Goal: Information Seeking & Learning: Learn about a topic

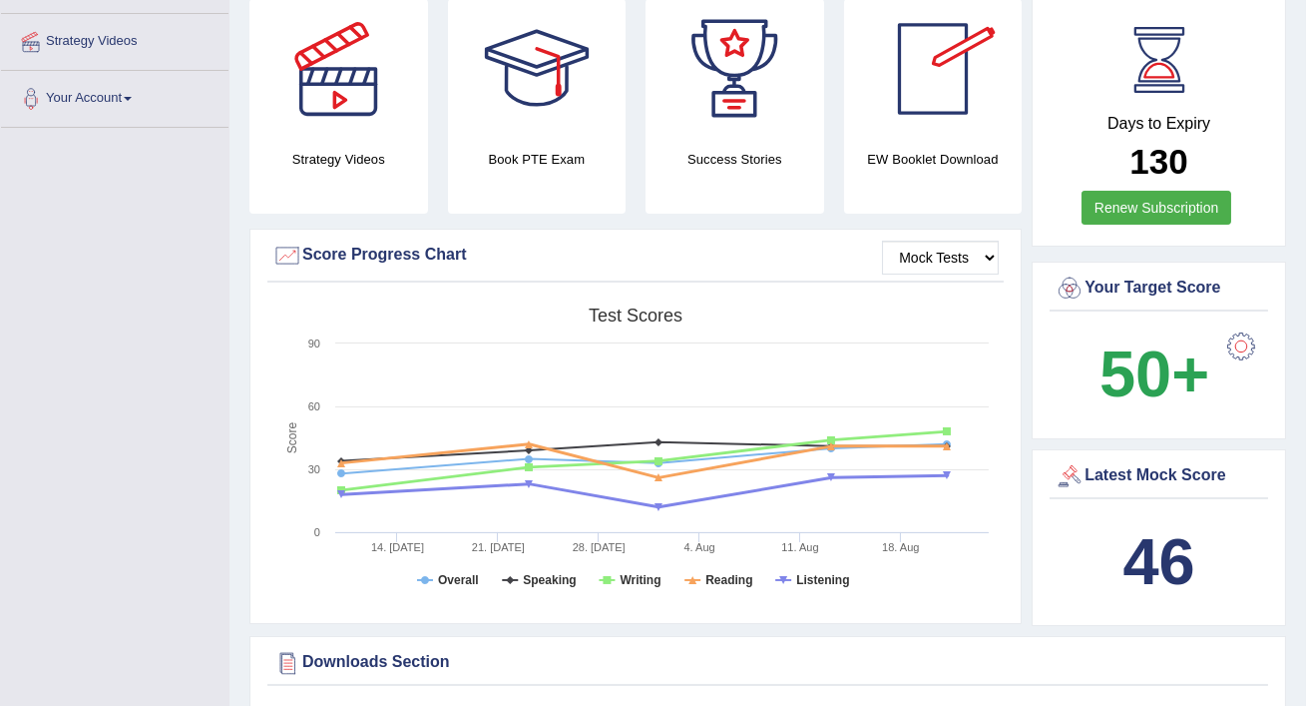
scroll to position [372, 0]
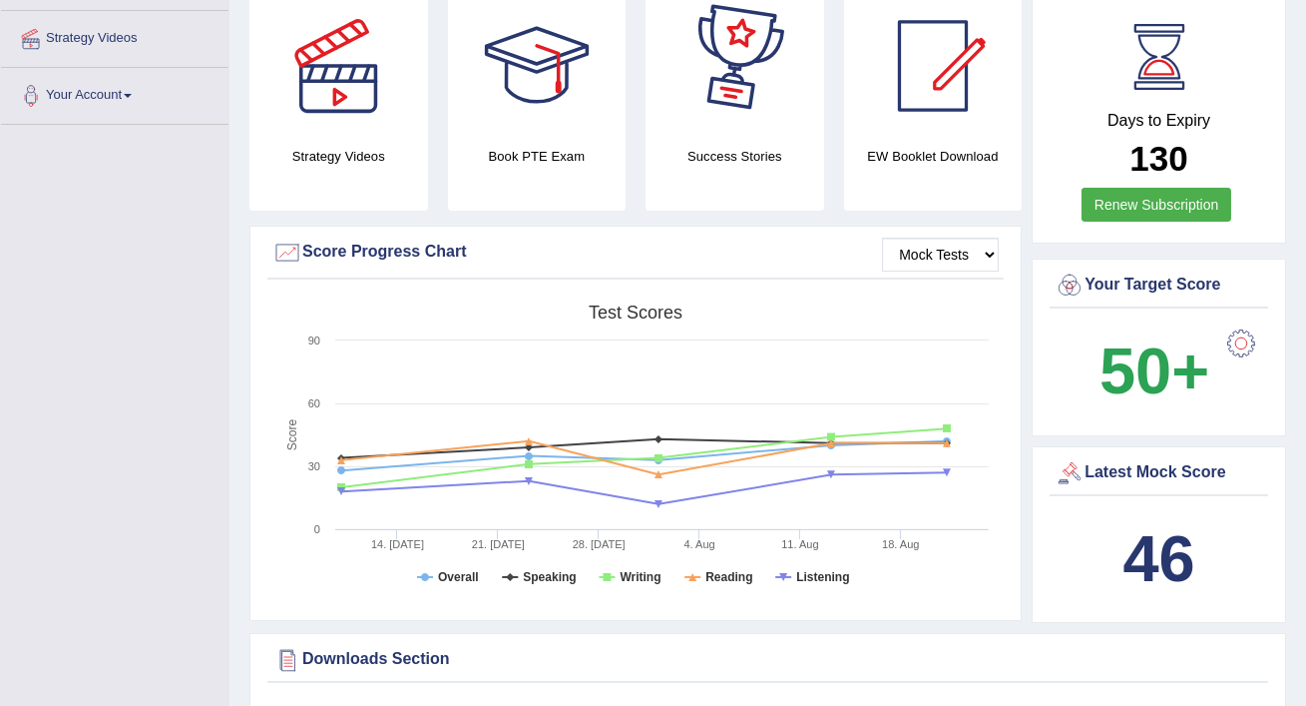
click at [544, 156] on h4 "Book PTE Exam" at bounding box center [537, 156] width 179 height 21
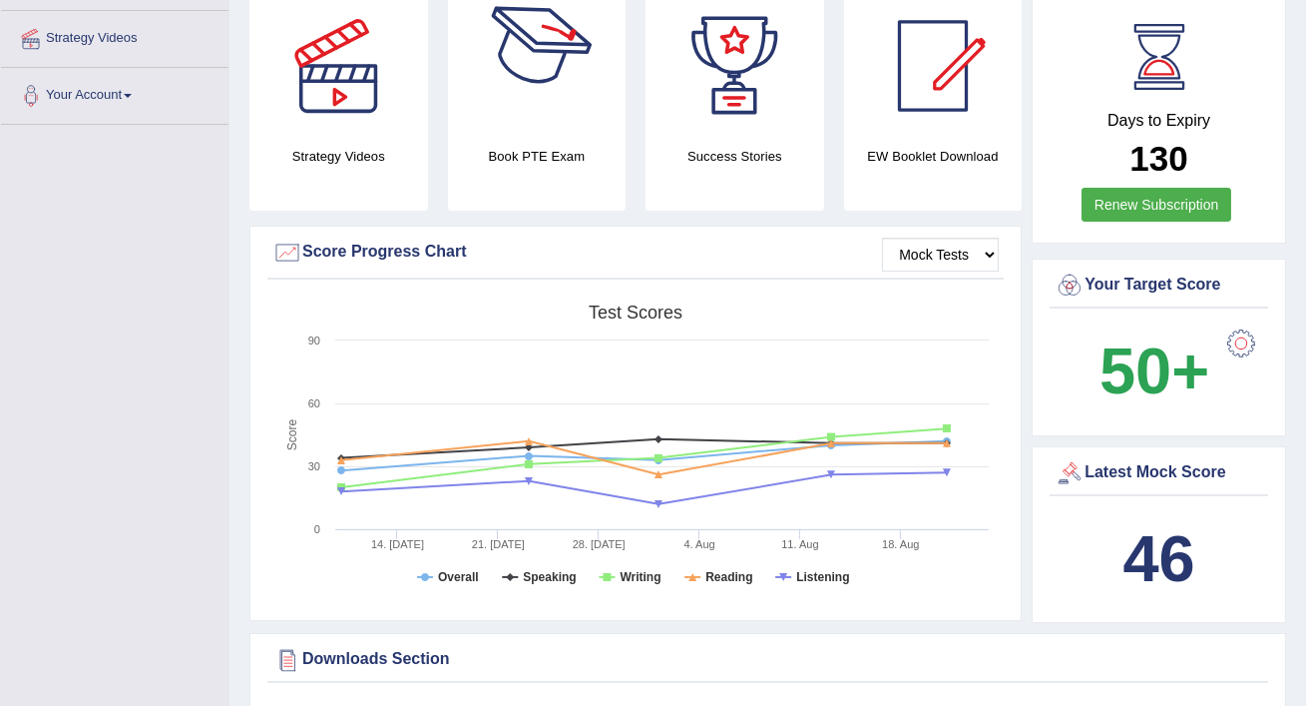
click at [543, 116] on div at bounding box center [537, 66] width 140 height 140
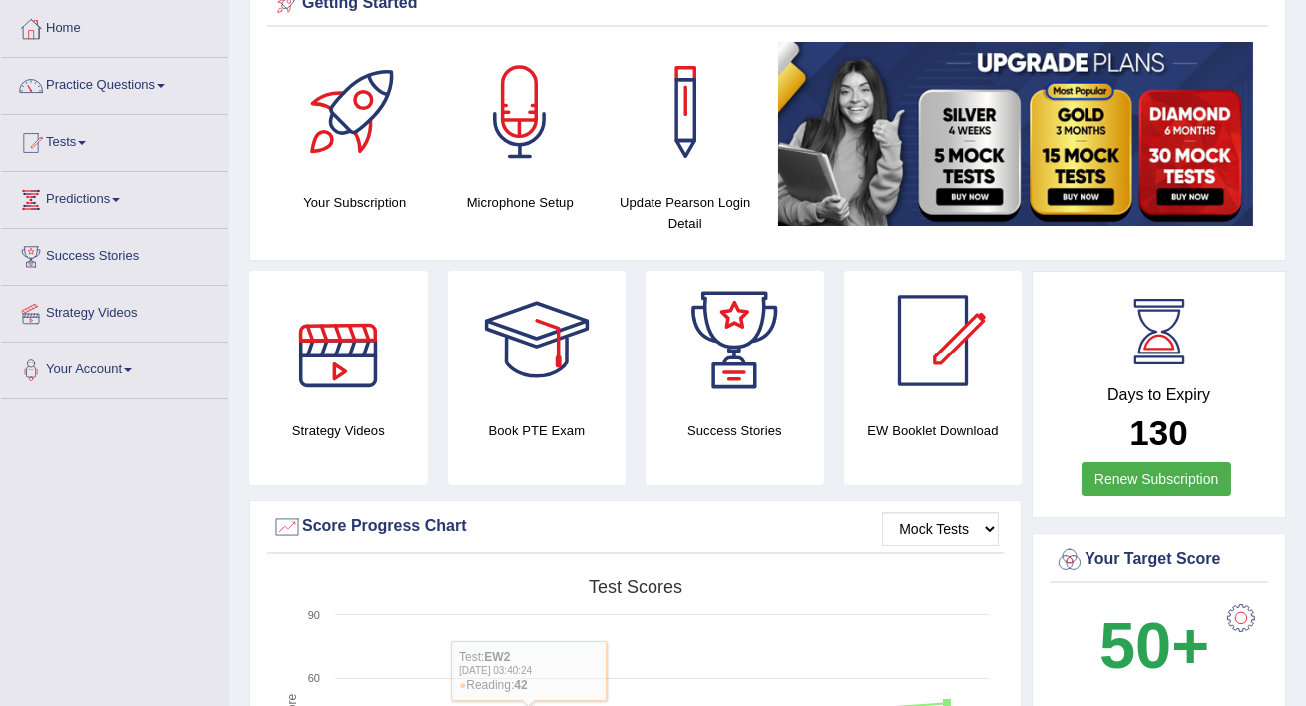
scroll to position [0, 0]
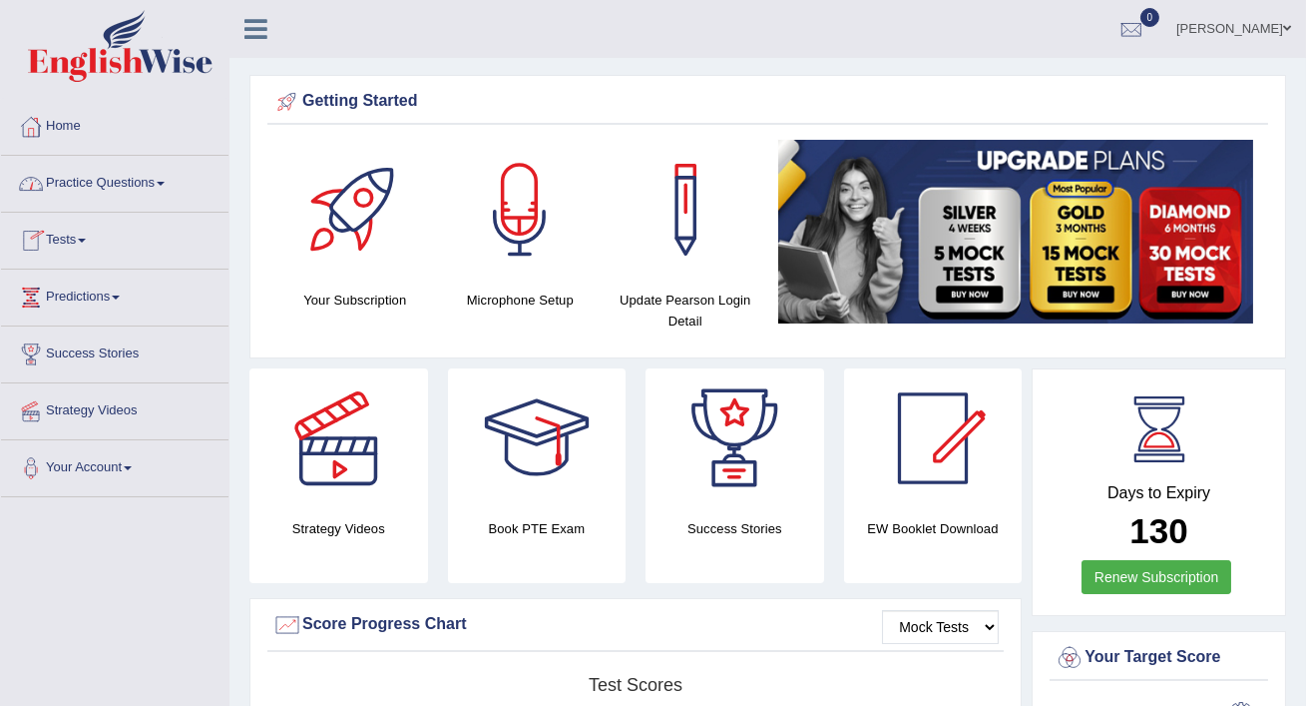
click at [106, 190] on link "Practice Questions" at bounding box center [115, 181] width 228 height 50
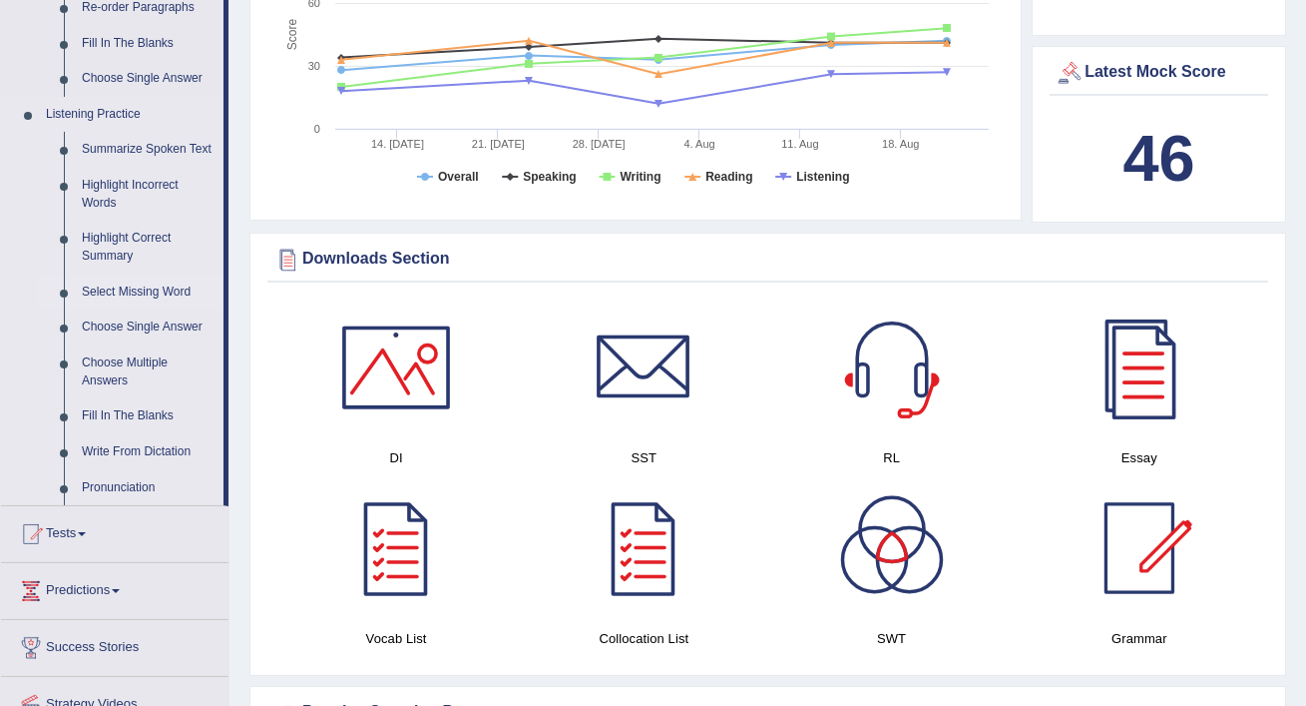
scroll to position [777, 0]
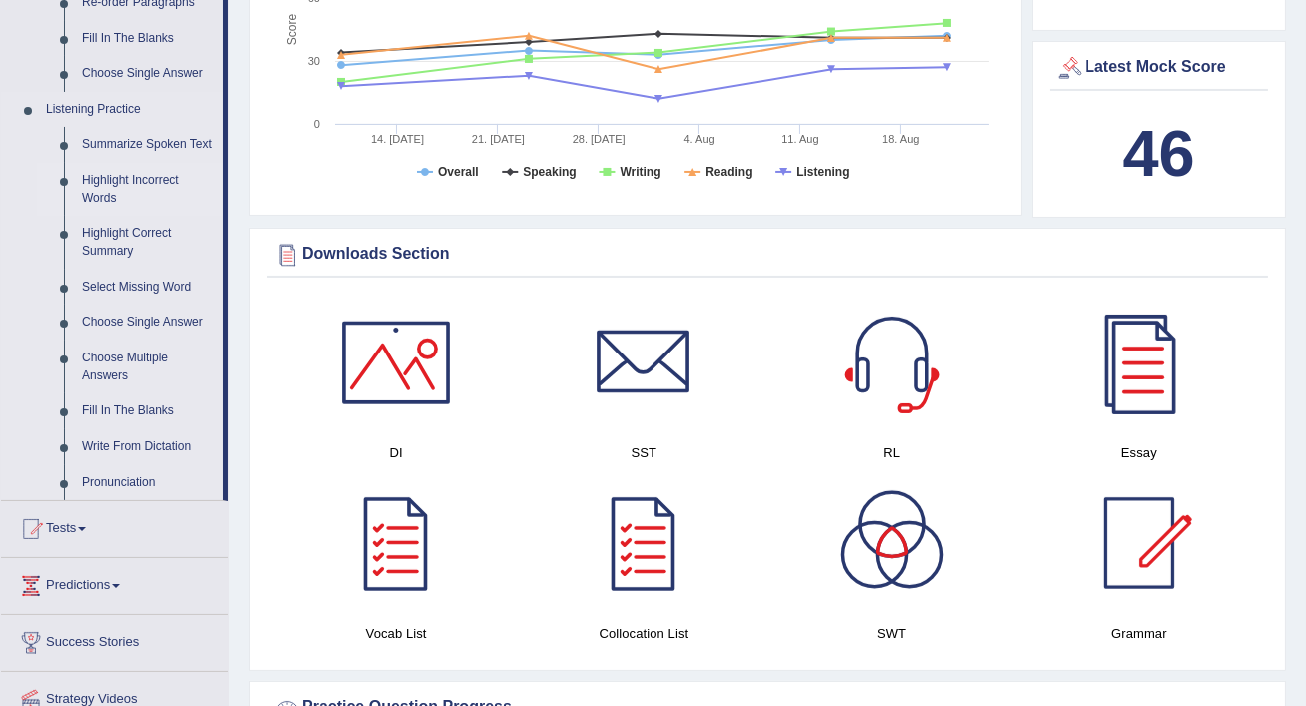
click at [146, 200] on link "Highlight Incorrect Words" at bounding box center [148, 189] width 151 height 53
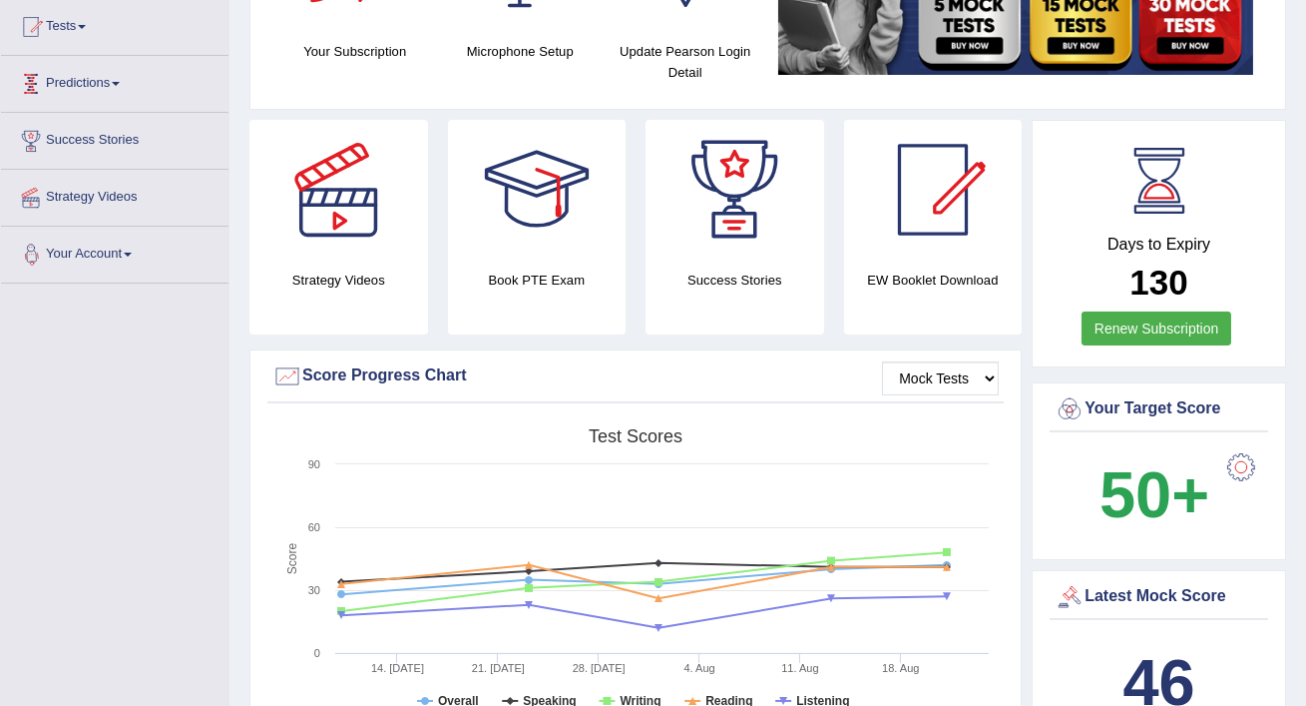
scroll to position [346, 0]
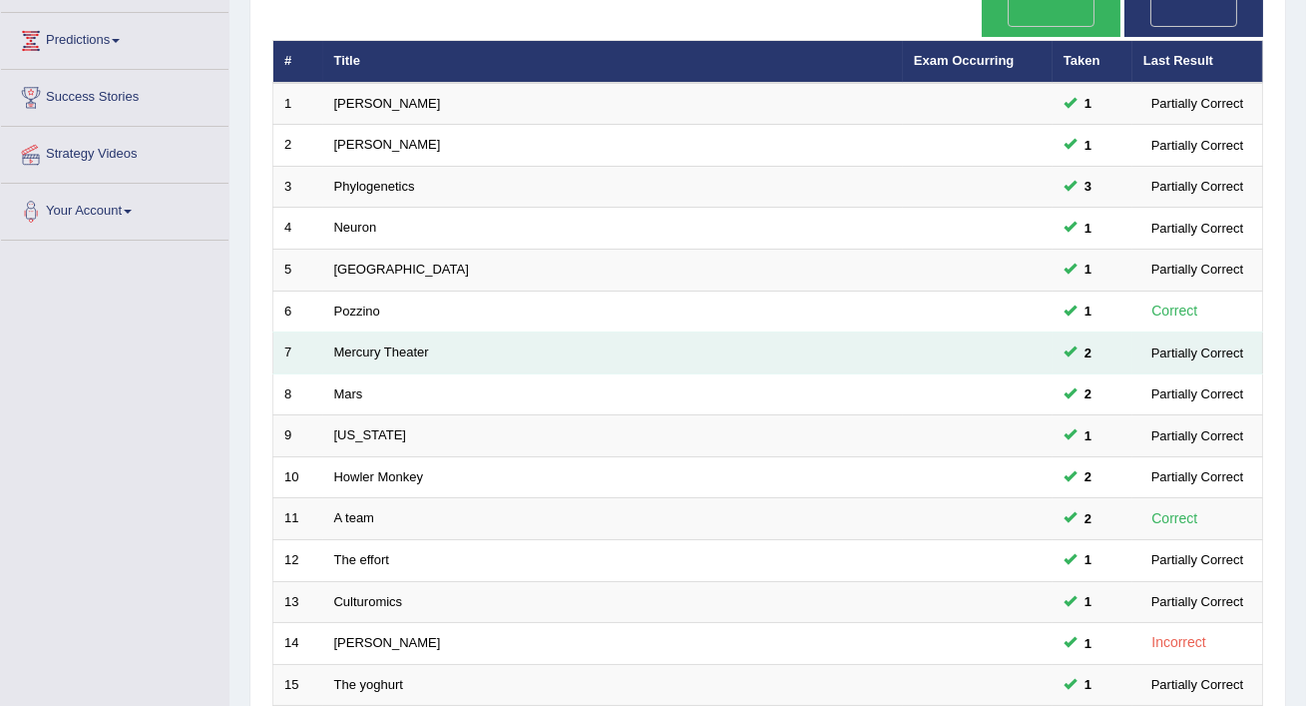
scroll to position [385, 0]
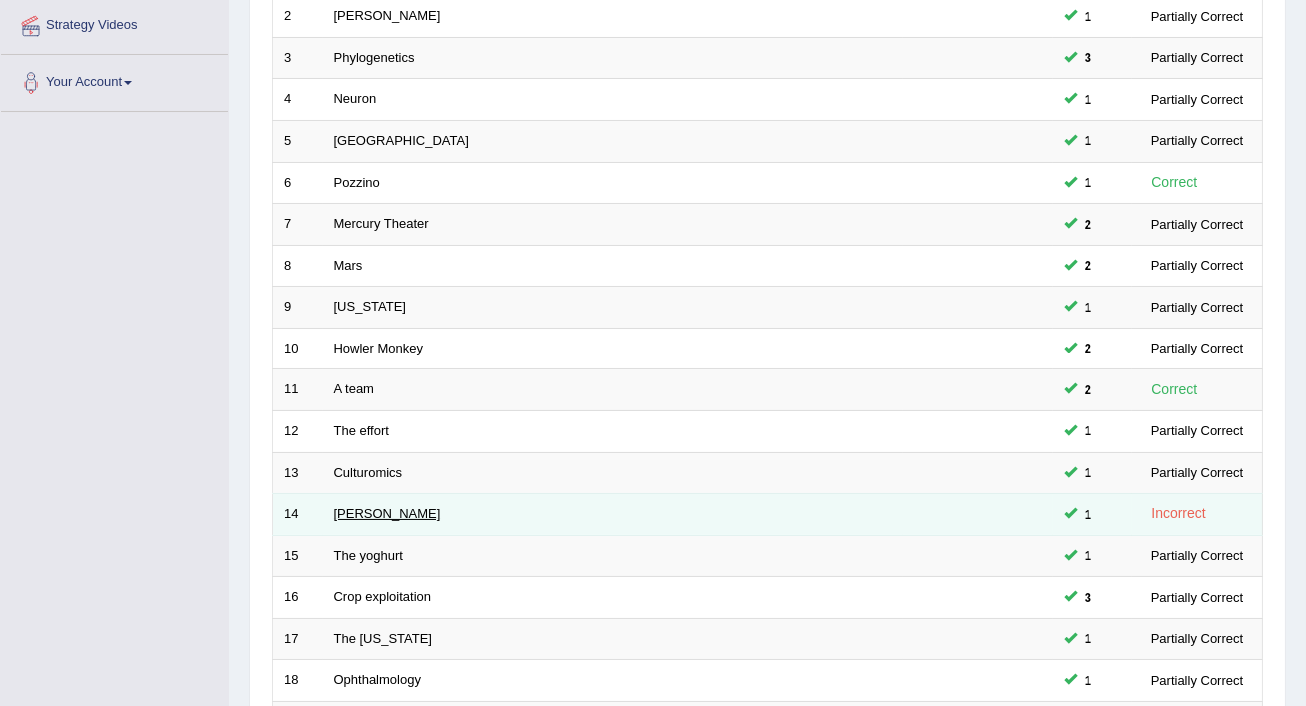
click at [374, 506] on link "[PERSON_NAME]" at bounding box center [387, 513] width 107 height 15
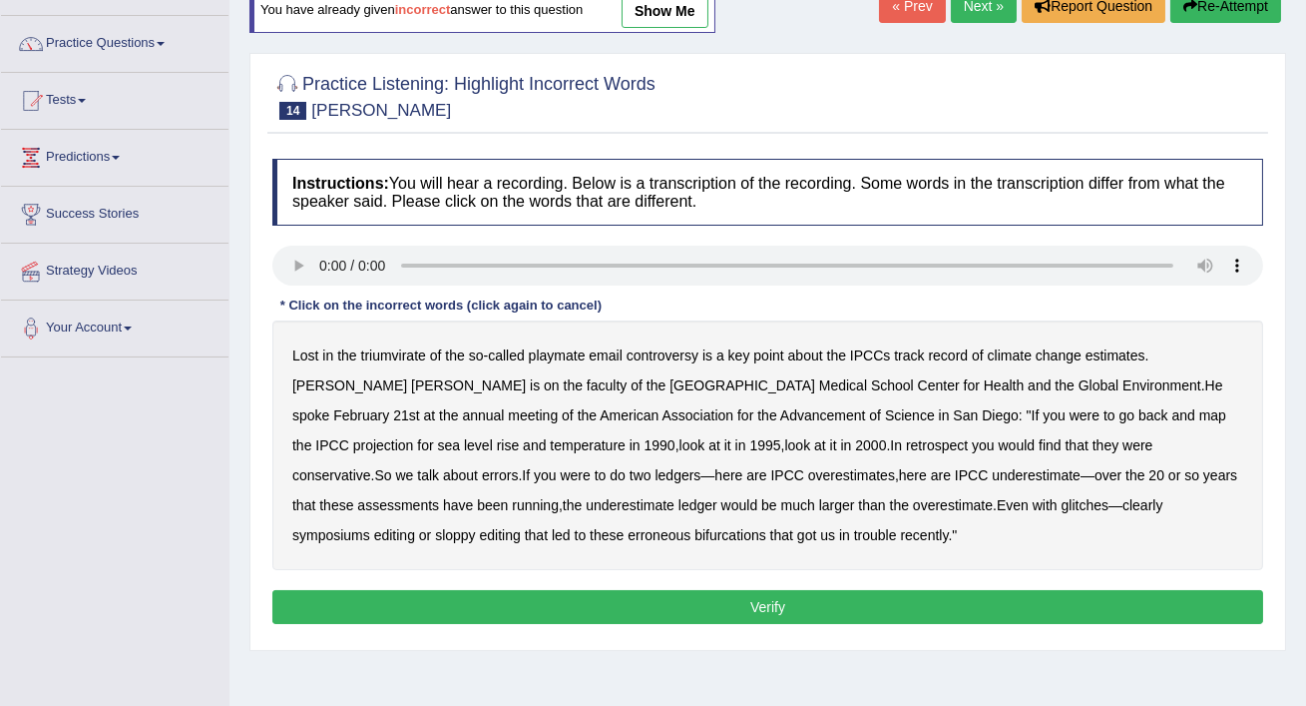
scroll to position [141, 0]
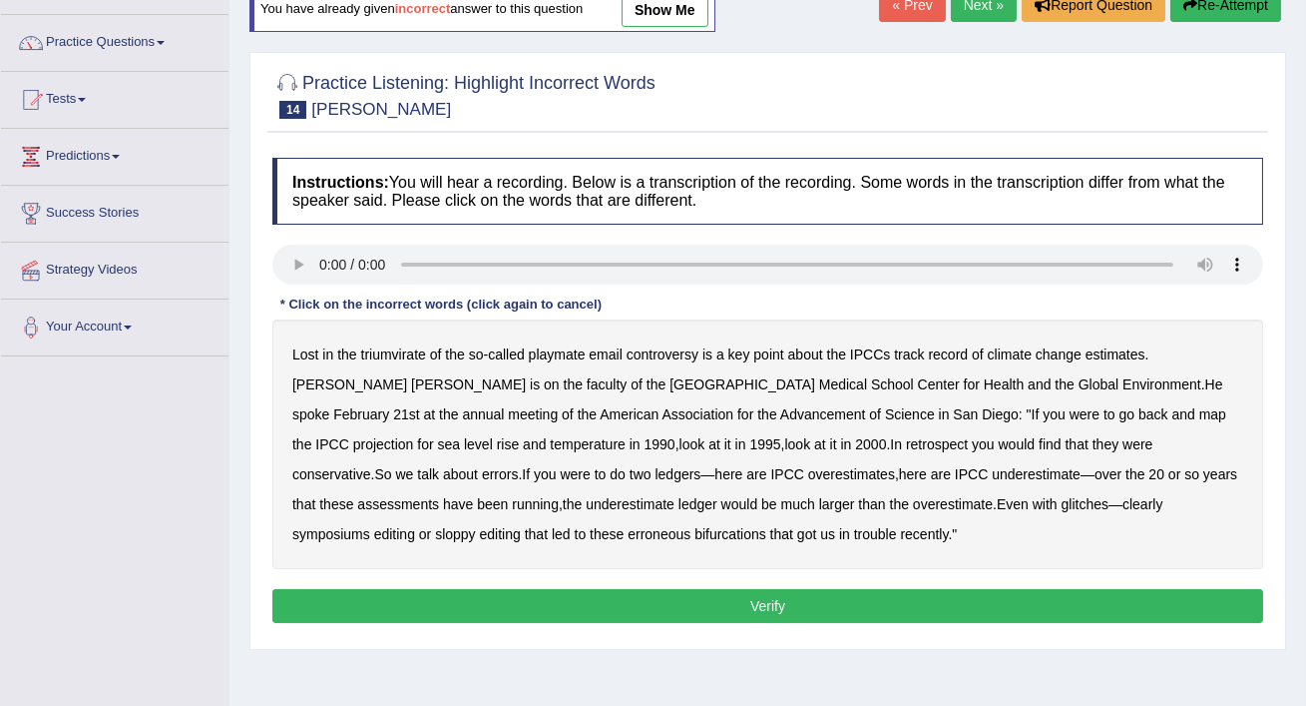
click at [1093, 363] on div "Lost in the triumvirate of the so - called playmate email controversy is a key …" at bounding box center [767, 444] width 991 height 250
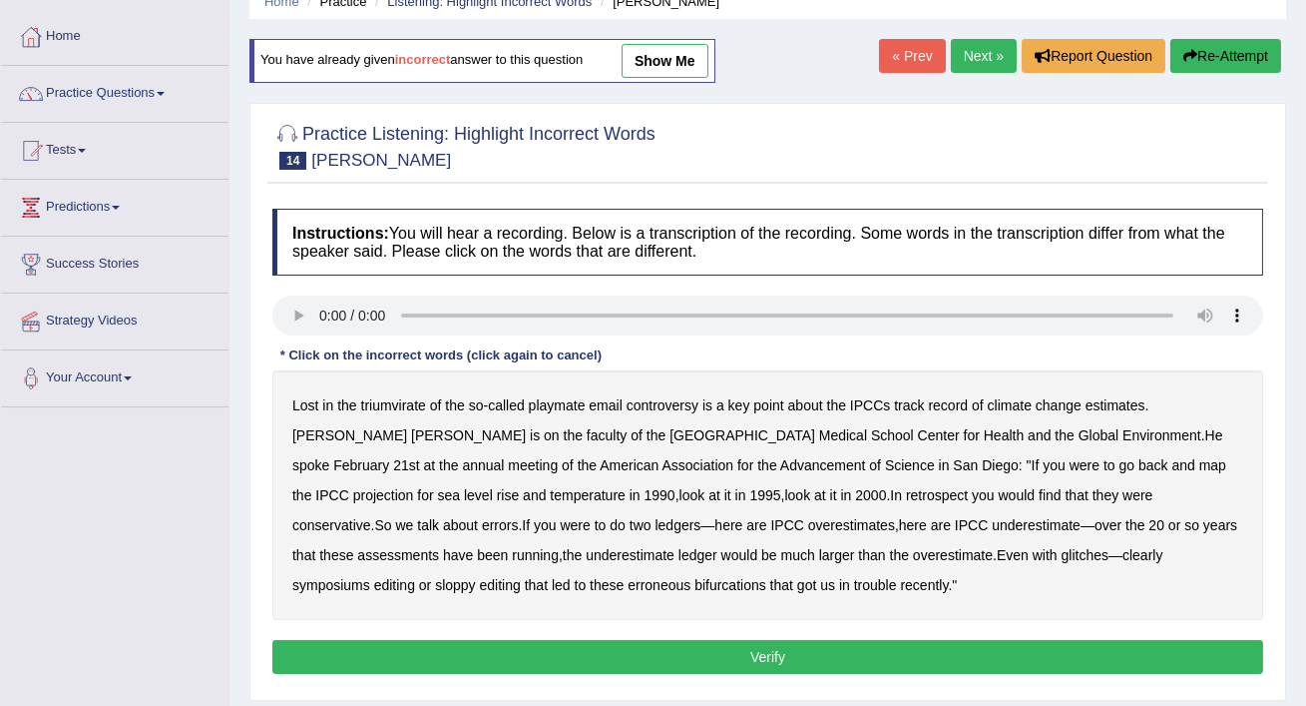
click at [558, 405] on b "playmate" at bounding box center [557, 405] width 57 height 16
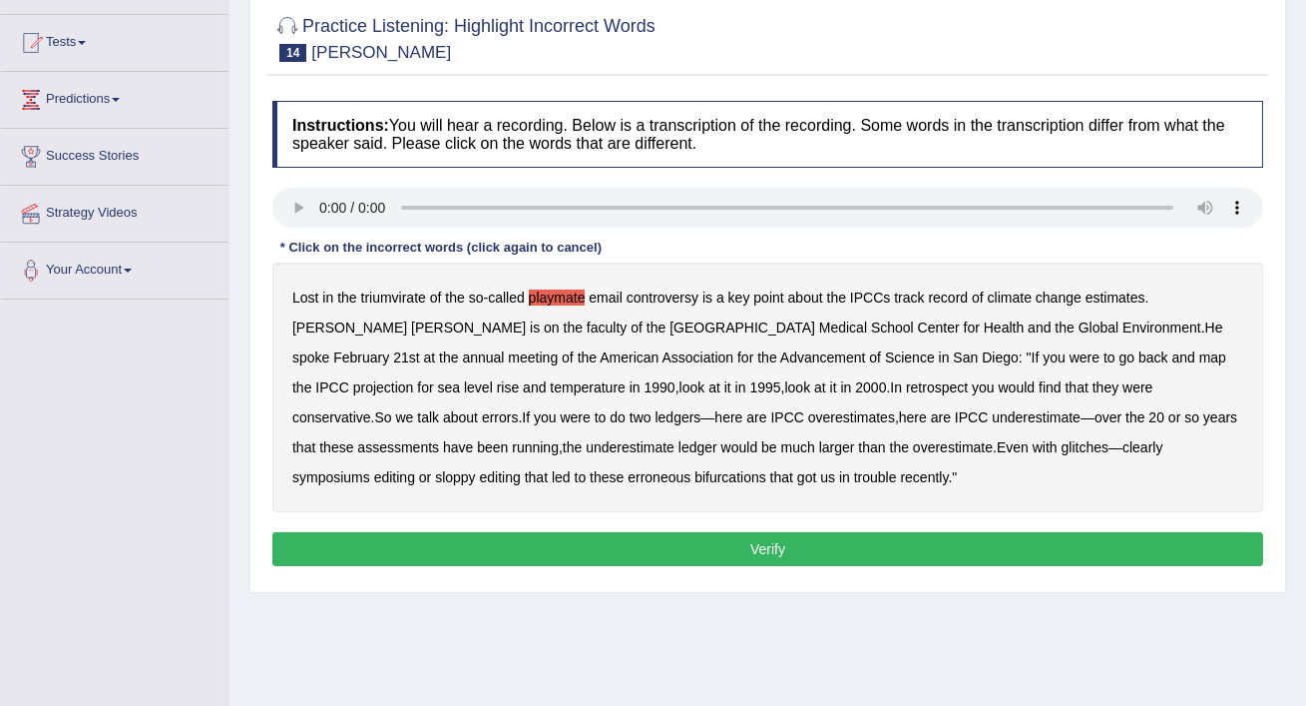
scroll to position [210, 0]
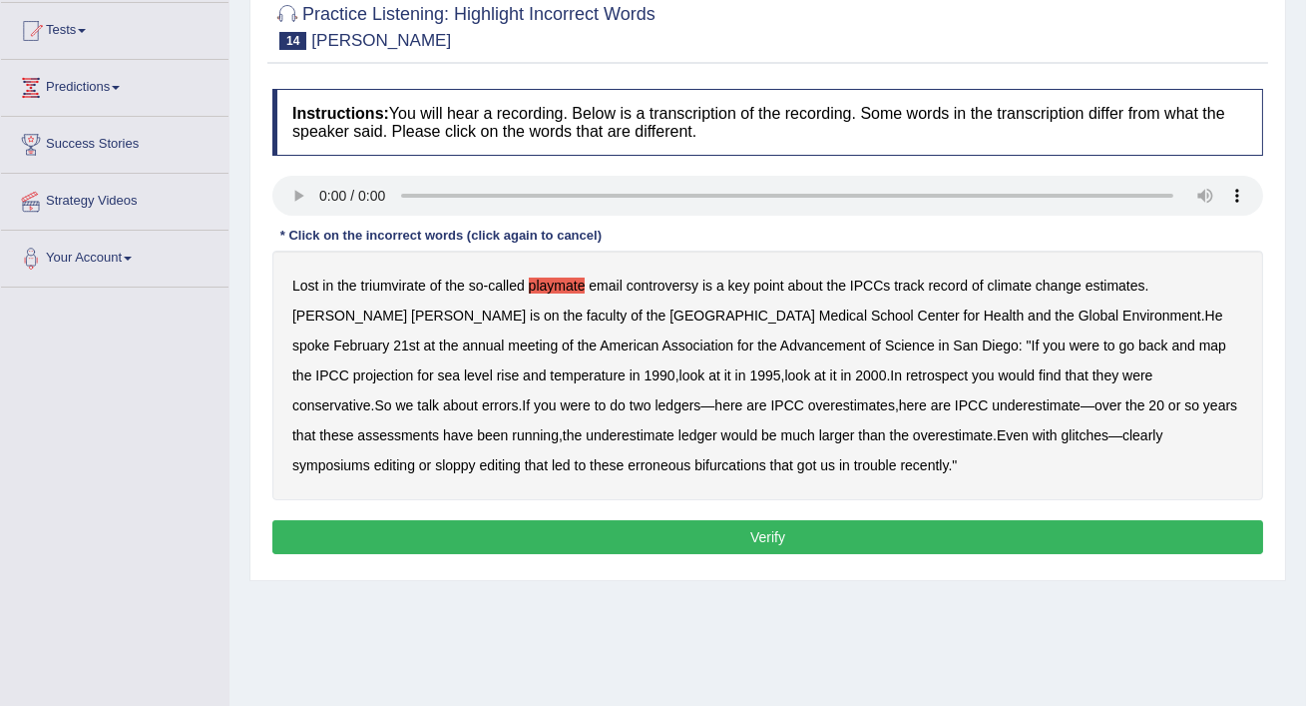
click at [882, 535] on button "Verify" at bounding box center [767, 537] width 991 height 34
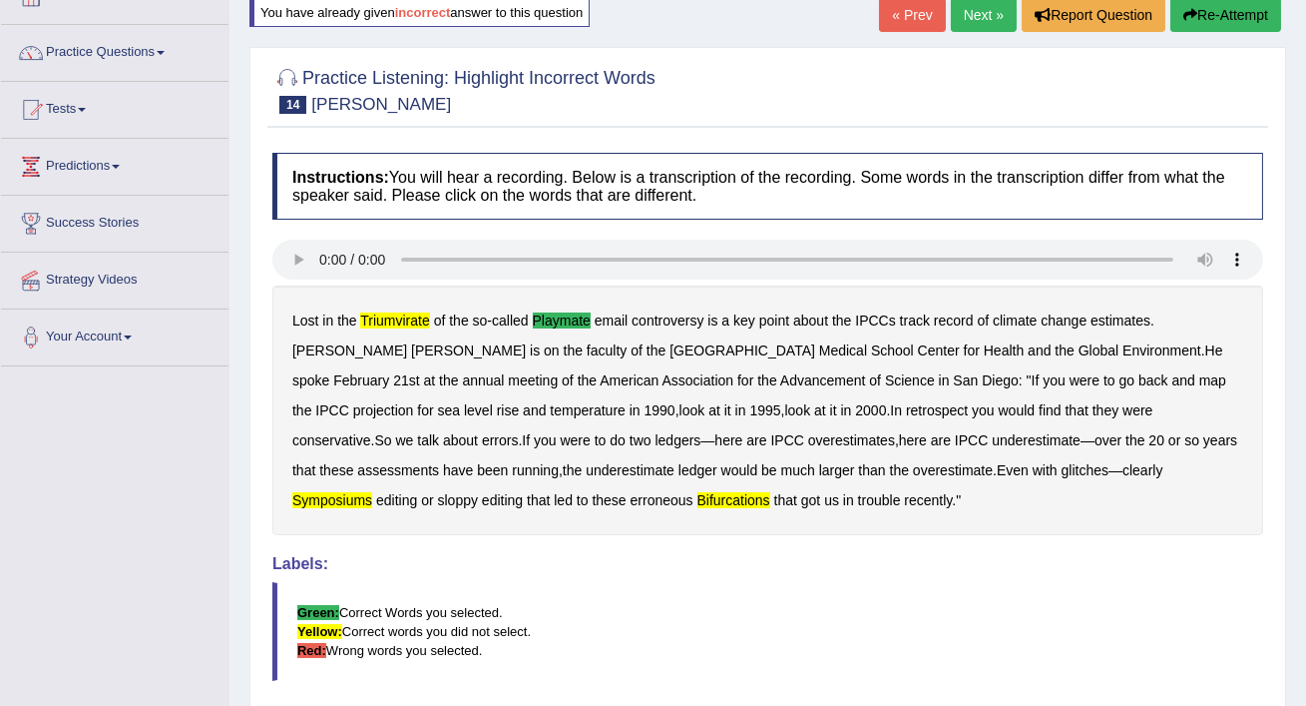
scroll to position [0, 0]
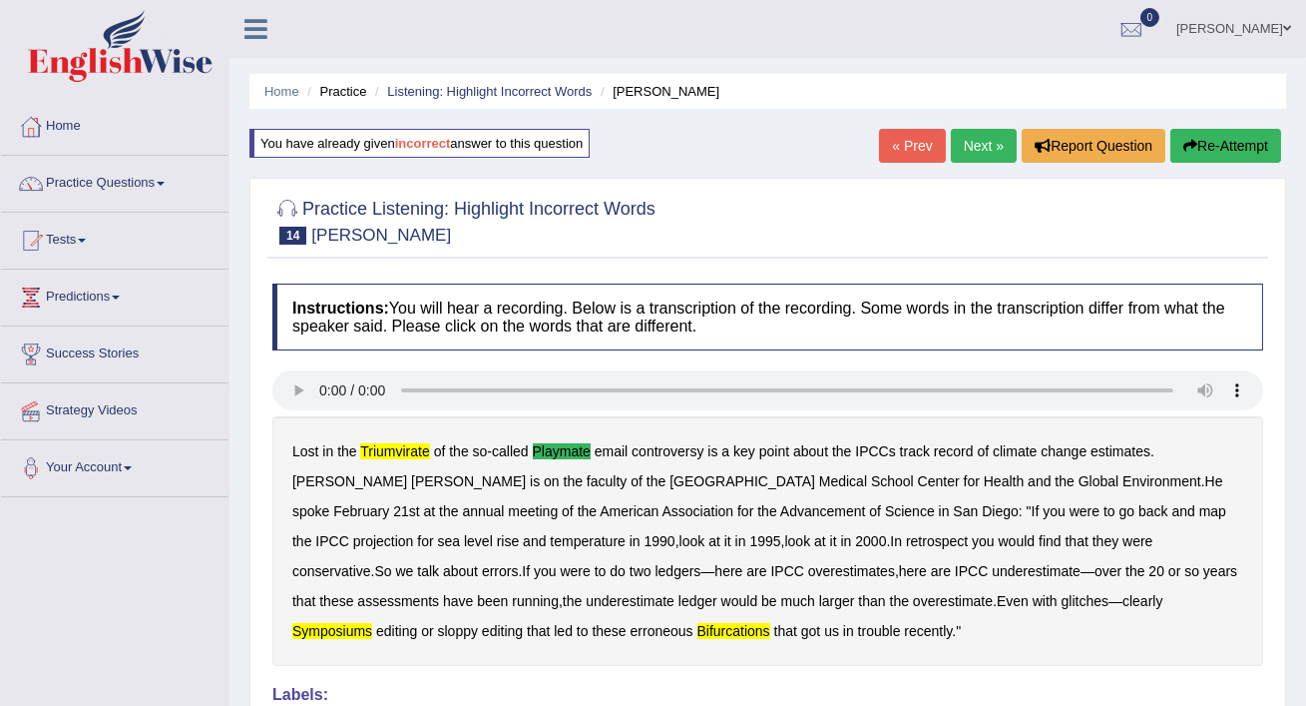
click at [985, 141] on link "Next »" at bounding box center [984, 146] width 66 height 34
